Goal: Use online tool/utility: Utilize a website feature to perform a specific function

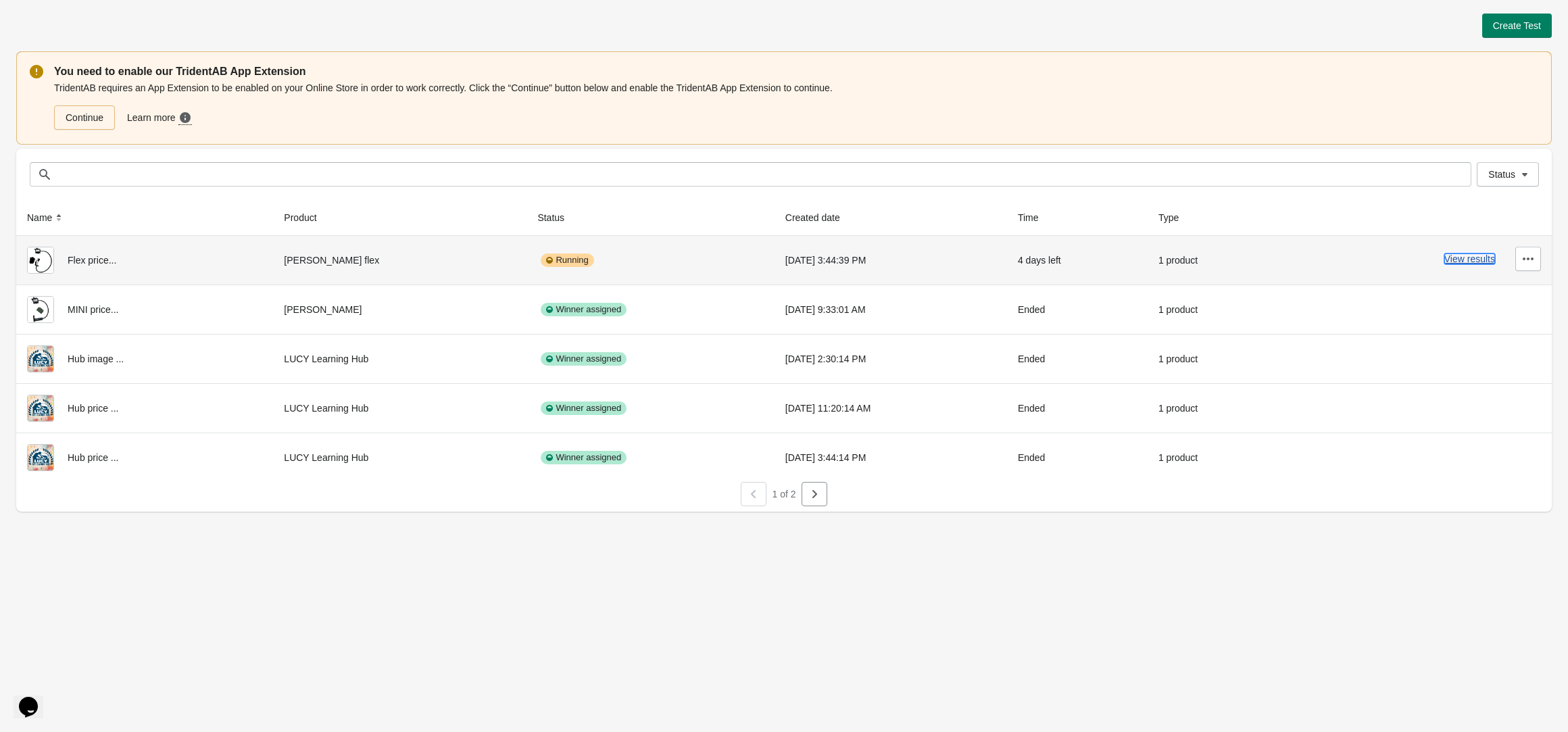
click at [1450, 257] on button "View results" at bounding box center [1470, 259] width 51 height 11
click at [1467, 261] on button "View results" at bounding box center [1470, 259] width 51 height 11
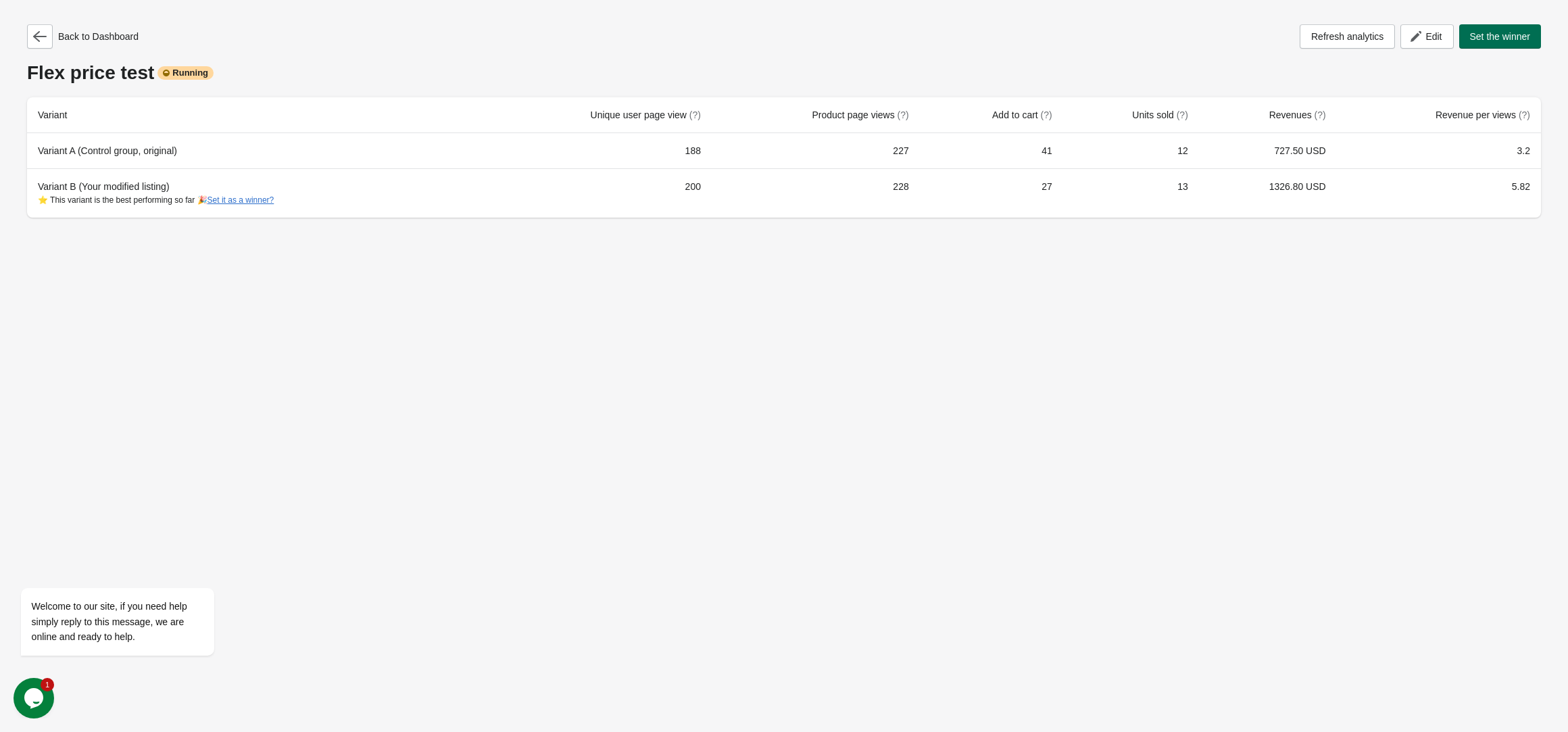
click at [1506, 39] on span "Set the winner" at bounding box center [1500, 36] width 61 height 11
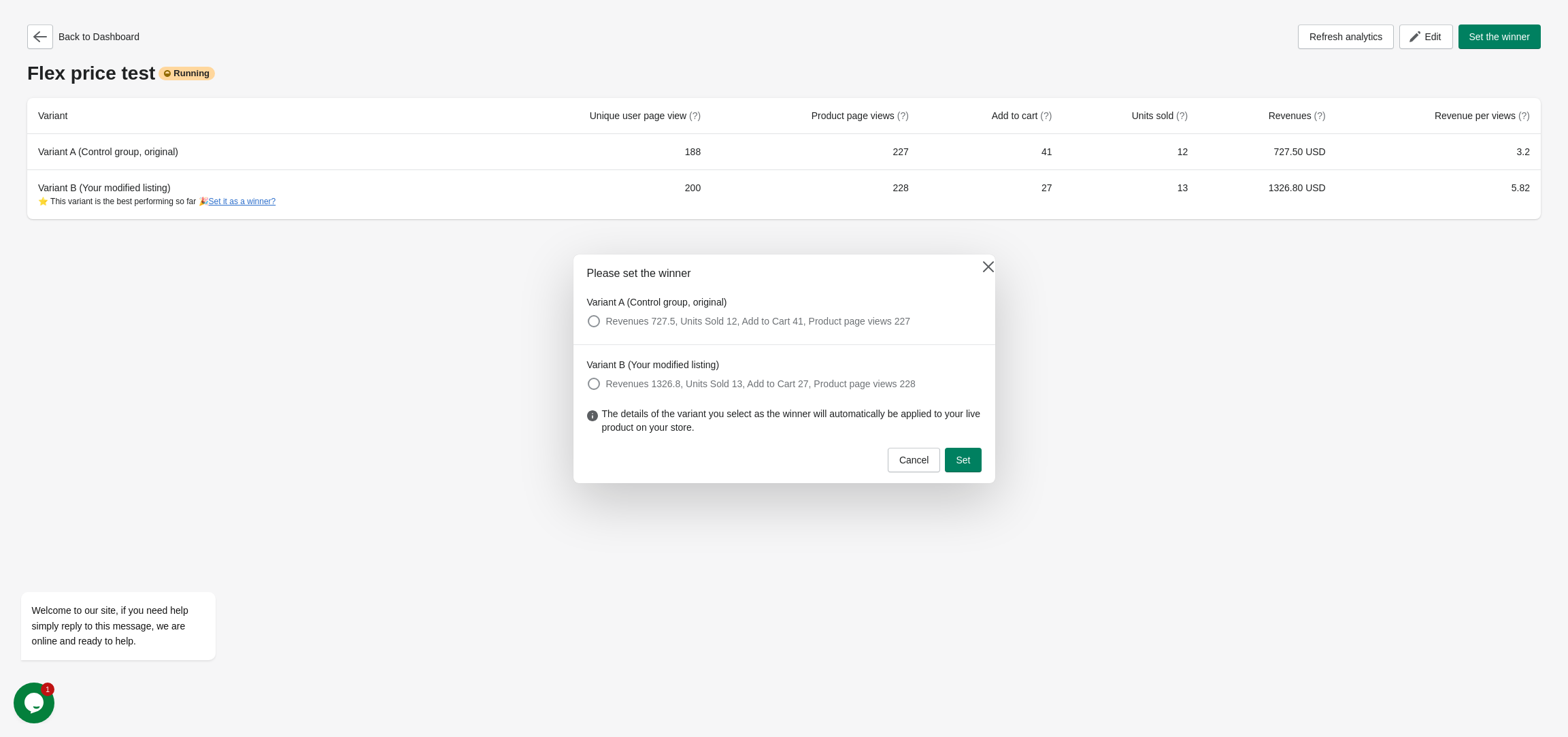
click at [970, 460] on button "Set" at bounding box center [963, 460] width 36 height 25
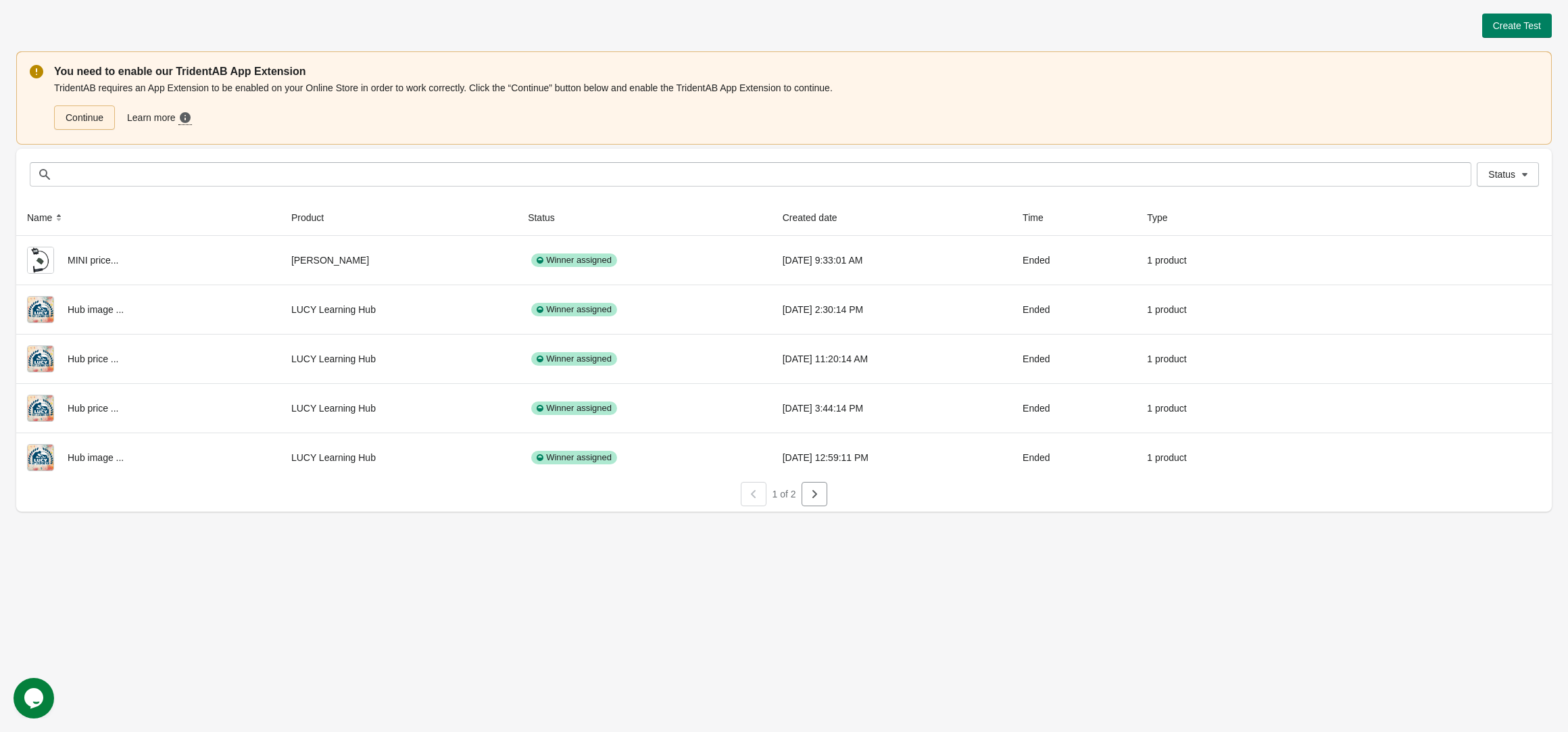
click at [78, 113] on link "Continue" at bounding box center [84, 118] width 61 height 25
